Goal: Information Seeking & Learning: Learn about a topic

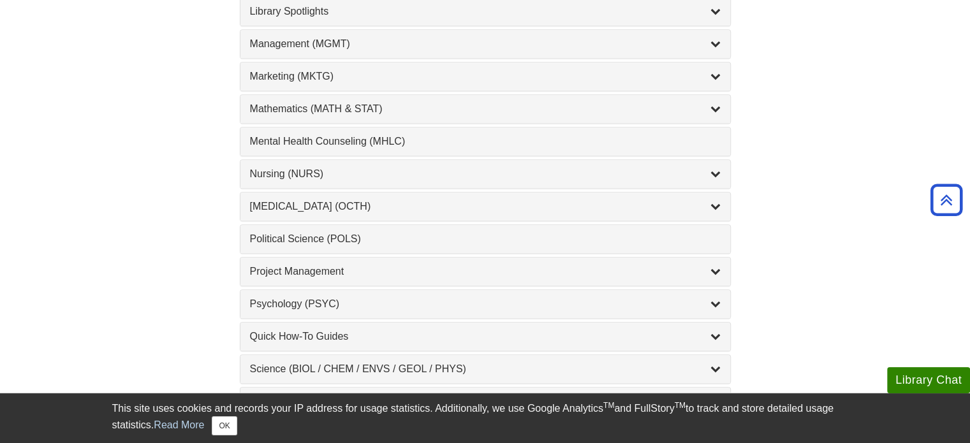
scroll to position [1121, 0]
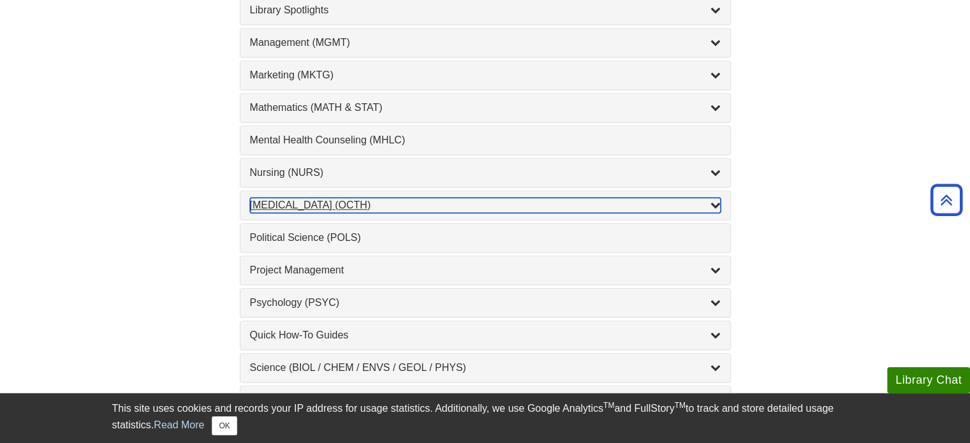
click at [701, 198] on div "[MEDICAL_DATA] (OCTH) , 2 guides" at bounding box center [485, 205] width 471 height 15
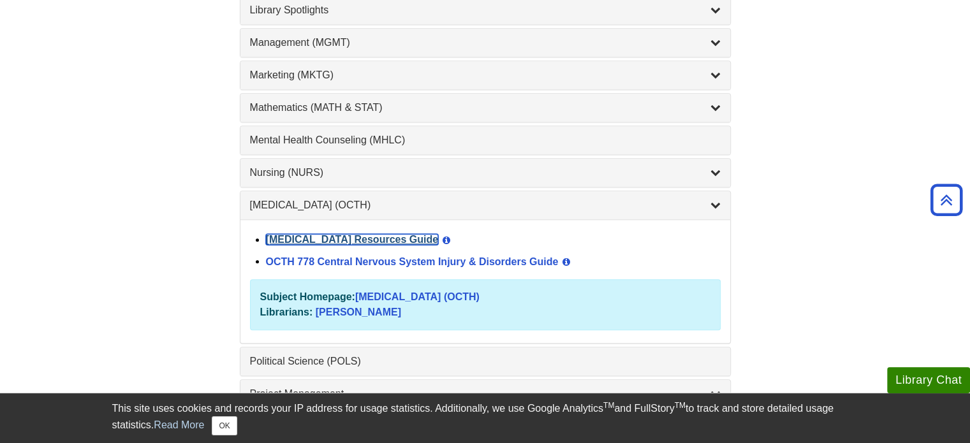
click at [383, 234] on link "[MEDICAL_DATA] Resources Guide" at bounding box center [352, 239] width 173 height 11
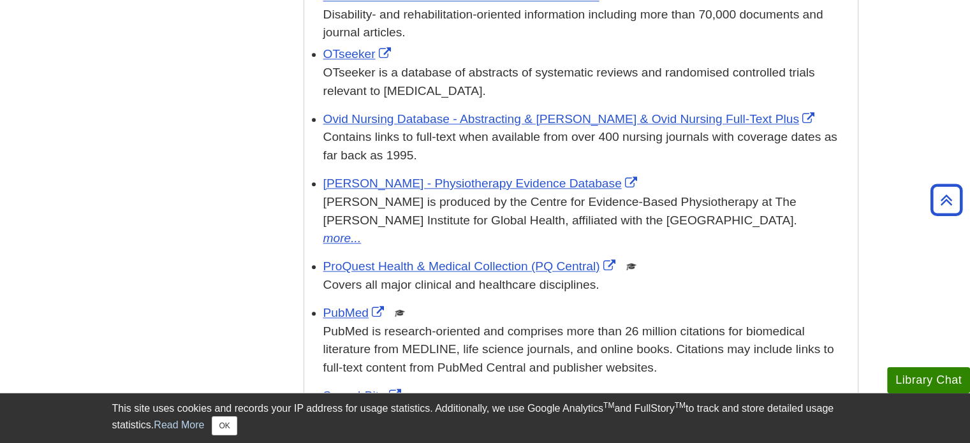
scroll to position [1446, 0]
click at [365, 47] on link "OTseeker" at bounding box center [358, 53] width 71 height 13
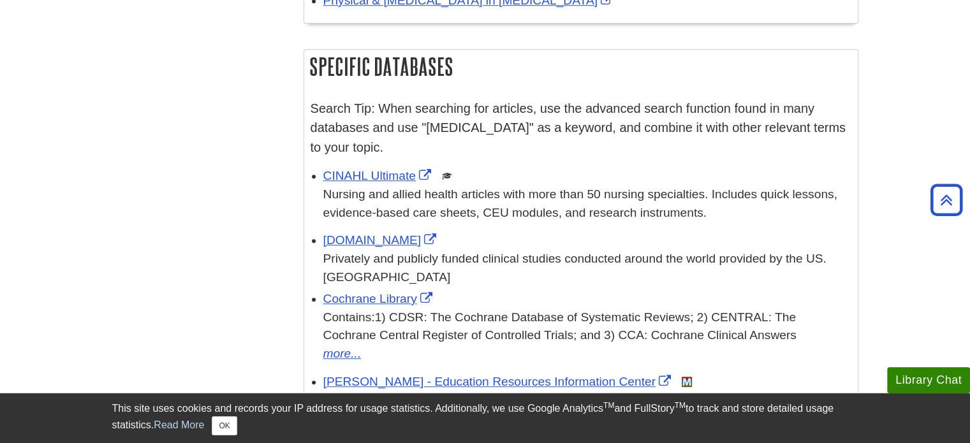
scroll to position [852, 0]
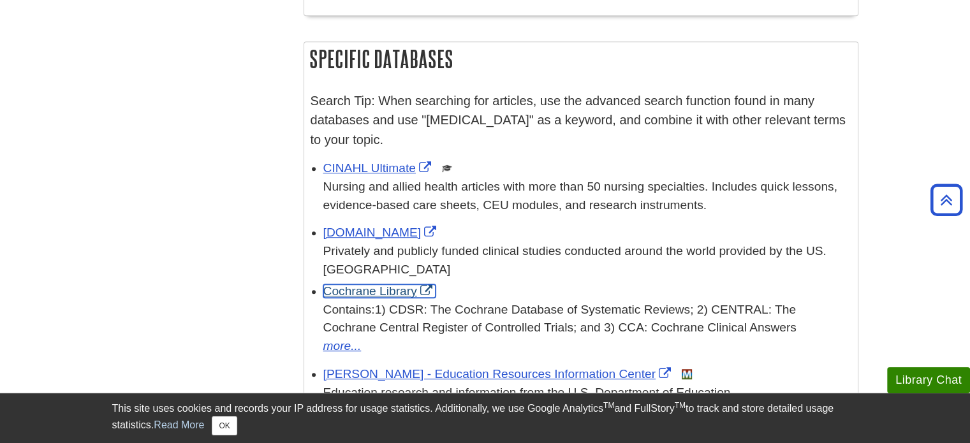
click at [353, 284] on link "Cochrane Library" at bounding box center [379, 290] width 112 height 13
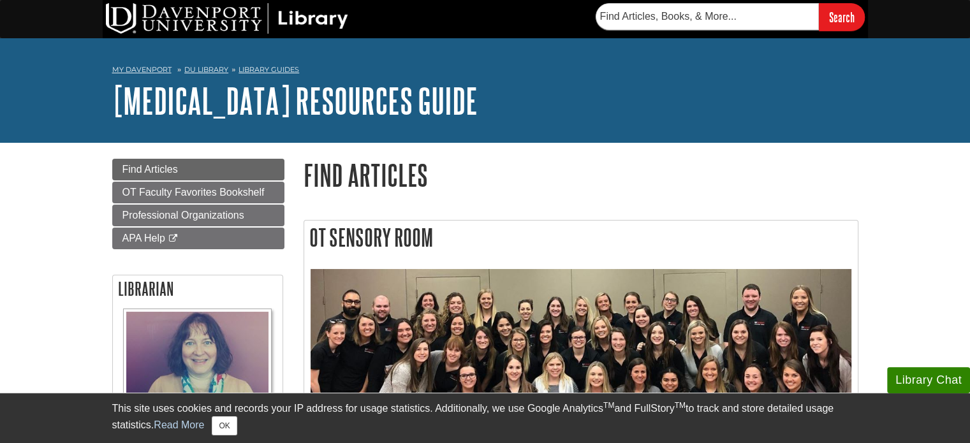
scroll to position [0, 0]
click at [205, 64] on li "DU Library" at bounding box center [201, 69] width 54 height 11
click at [204, 70] on link "DU Library" at bounding box center [206, 69] width 44 height 9
